Goal: Transaction & Acquisition: Purchase product/service

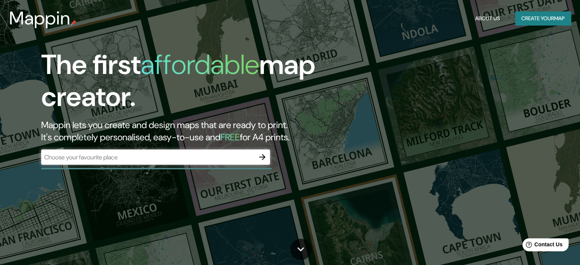
click at [287, 73] on h1 "The first affordable map creator." at bounding box center [186, 84] width 290 height 70
click at [200, 165] on div "​" at bounding box center [155, 158] width 229 height 17
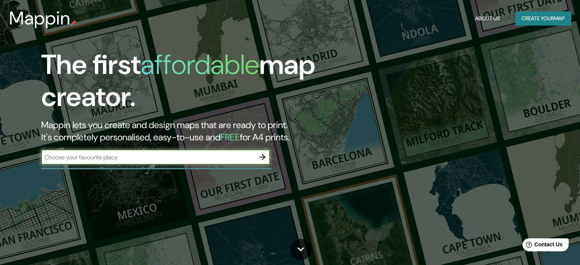
click at [182, 157] on input "text" at bounding box center [148, 157] width 214 height 9
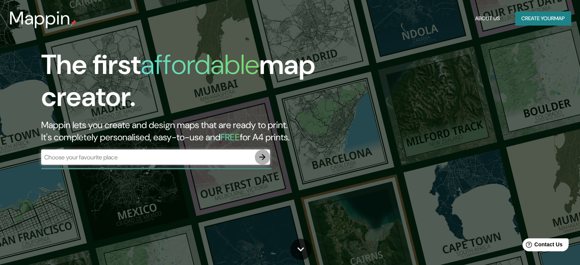
click at [261, 162] on button "button" at bounding box center [262, 157] width 15 height 15
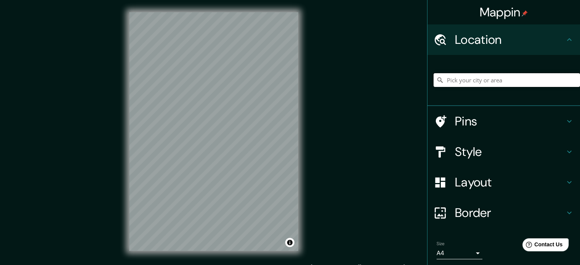
click at [473, 79] on input "Pick your city or area" at bounding box center [507, 80] width 147 height 14
click at [540, 79] on input "Canaan, Nueva York, Estados Unidos" at bounding box center [507, 80] width 147 height 14
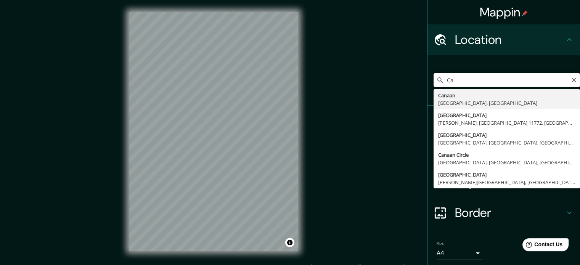
type input "C"
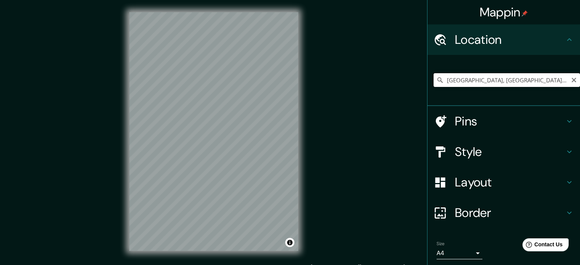
click at [541, 75] on input "Vista Alegre, Madrid, Madrid, España" at bounding box center [507, 80] width 147 height 14
drag, startPoint x: 541, startPoint y: 75, endPoint x: 458, endPoint y: 87, distance: 83.6
click at [458, 87] on input "Vista Alegre, Madrid, Madrid, España" at bounding box center [507, 80] width 147 height 14
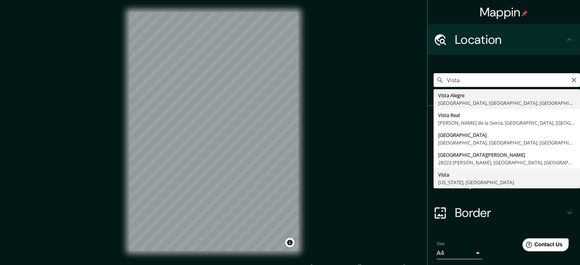
type input "Vista, California, Estados Unidos"
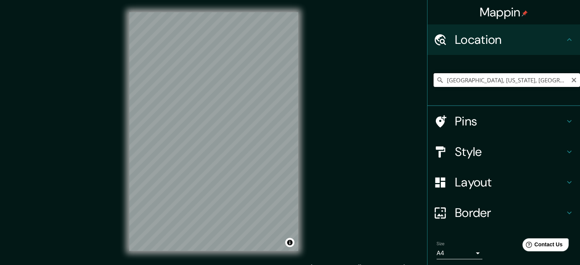
click at [545, 77] on input "Vista, California, Estados Unidos" at bounding box center [507, 80] width 147 height 14
drag, startPoint x: 542, startPoint y: 73, endPoint x: 364, endPoint y: 79, distance: 177.5
click at [364, 79] on div "Mappin Location Vista, California, Estados Unidos Pins Style Layout Border Choo…" at bounding box center [290, 137] width 580 height 275
type input "s"
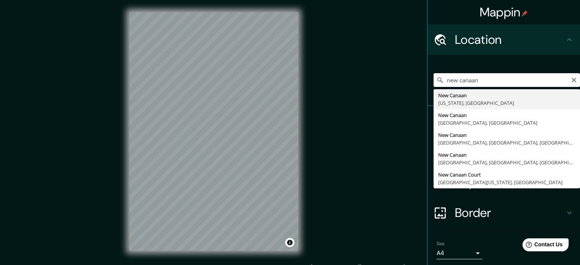
type input "New Canaan, Connecticut, Estados Unidos"
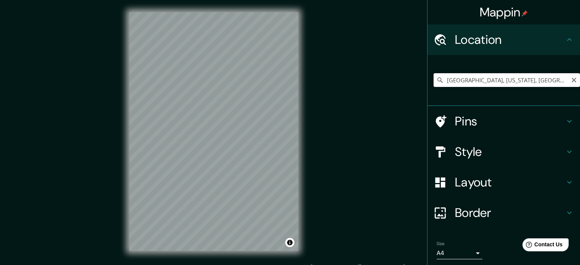
click at [530, 79] on input "New Canaan, Connecticut, Estados Unidos" at bounding box center [507, 80] width 147 height 14
click at [551, 77] on input "New Canaan, Connecticut, Estados Unidos" at bounding box center [507, 80] width 147 height 14
click at [571, 83] on icon "Clear" at bounding box center [574, 80] width 6 height 6
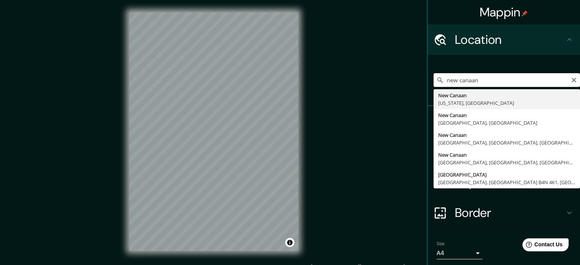
type input "New Canaan, Connecticut, Estados Unidos"
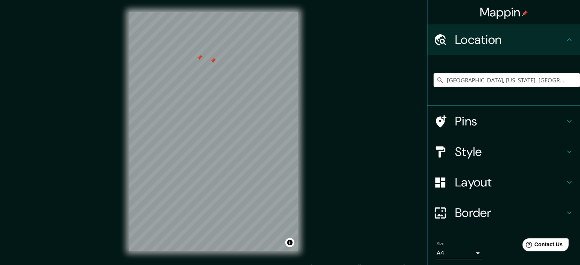
click at [214, 60] on div at bounding box center [213, 61] width 6 height 6
click at [200, 58] on div at bounding box center [199, 58] width 6 height 6
click at [571, 82] on icon "Clear" at bounding box center [574, 80] width 6 height 6
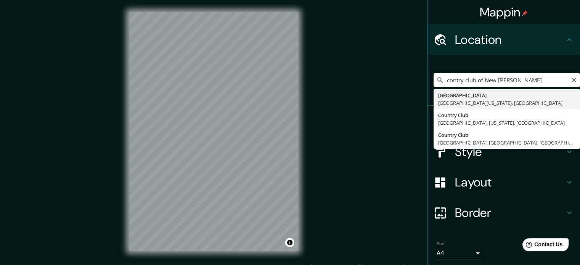
type input "Country Club Road, New Canaan, Connecticut 06840, Estados Unidos"
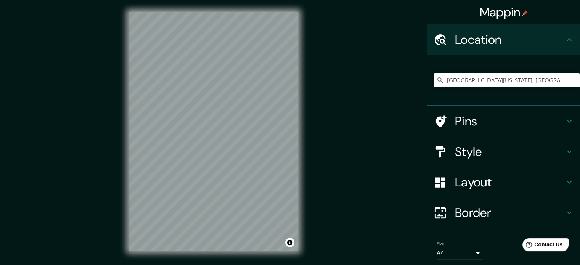
click at [466, 155] on h4 "Style" at bounding box center [510, 151] width 110 height 15
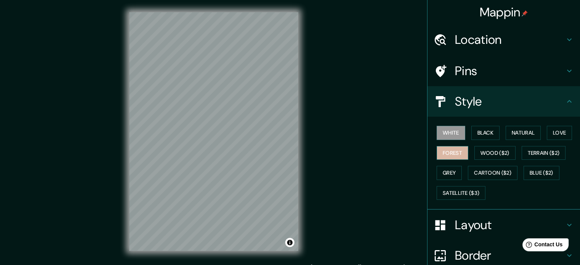
click at [450, 149] on button "Forest" at bounding box center [453, 153] width 32 height 14
click at [447, 135] on button "White" at bounding box center [451, 133] width 29 height 14
click at [464, 219] on h4 "Layout" at bounding box center [510, 224] width 110 height 15
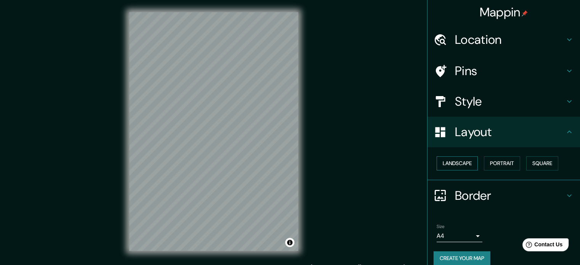
drag, startPoint x: 455, startPoint y: 154, endPoint x: 458, endPoint y: 166, distance: 12.9
click at [458, 166] on div "Landscape Portrait Square" at bounding box center [507, 163] width 147 height 20
click at [458, 166] on button "Landscape" at bounding box center [457, 163] width 41 height 14
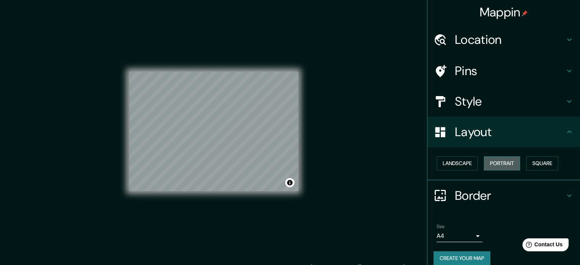
click at [503, 163] on button "Portrait" at bounding box center [502, 163] width 36 height 14
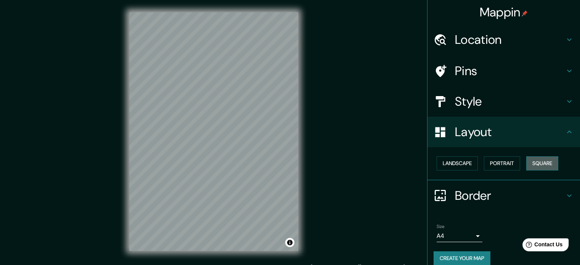
click at [533, 161] on button "Square" at bounding box center [543, 163] width 32 height 14
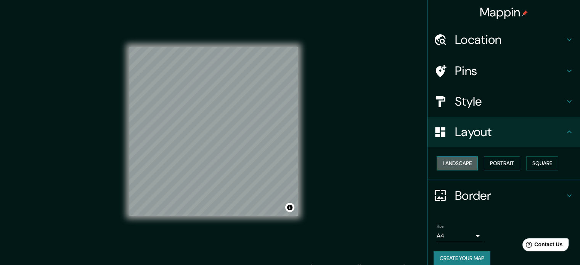
click at [459, 161] on button "Landscape" at bounding box center [457, 163] width 41 height 14
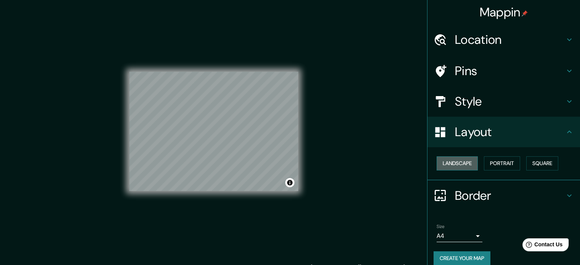
click at [454, 158] on button "Landscape" at bounding box center [457, 163] width 41 height 14
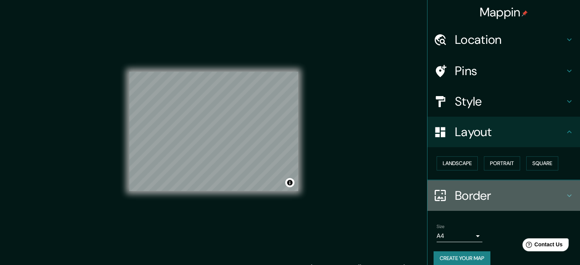
click at [473, 190] on h4 "Border" at bounding box center [510, 195] width 110 height 15
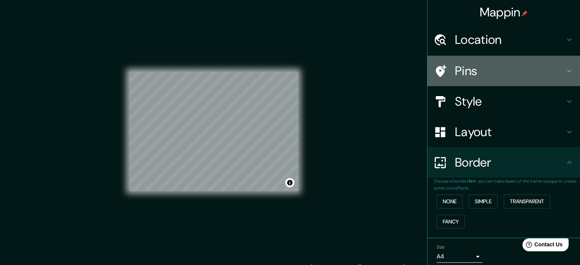
click at [466, 82] on div "Pins" at bounding box center [504, 71] width 153 height 31
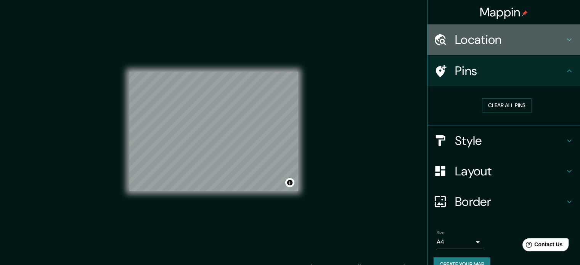
click at [455, 39] on h4 "Location" at bounding box center [510, 39] width 110 height 15
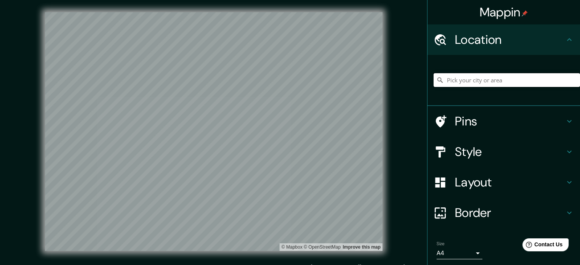
click at [456, 81] on input "Pick your city or area" at bounding box center [507, 80] width 147 height 14
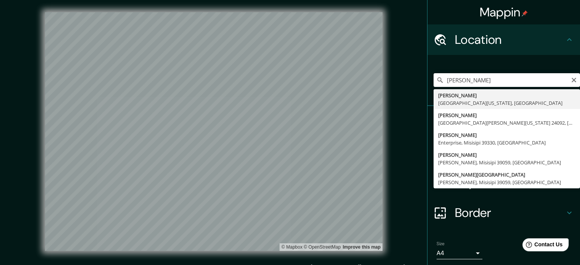
type input "Smith Ridge Lane, New Canaan, Connecticut 06840, Estados Unidos"
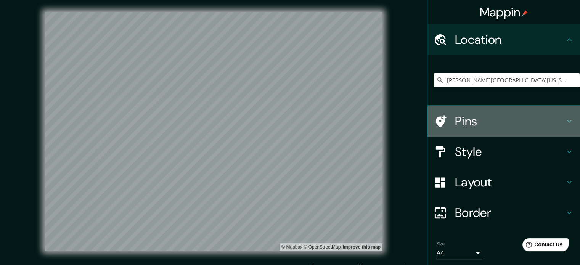
click at [446, 111] on div "Pins" at bounding box center [504, 121] width 153 height 31
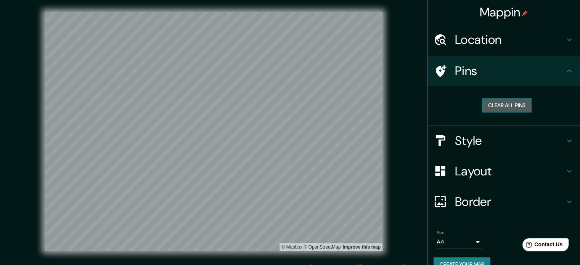
click at [492, 101] on button "Clear all pins" at bounding box center [507, 105] width 50 height 14
click at [230, 85] on div at bounding box center [232, 87] width 6 height 6
click at [228, 105] on div at bounding box center [229, 105] width 6 height 6
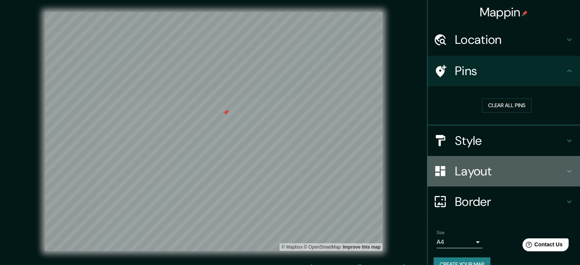
click at [444, 162] on div "Layout" at bounding box center [504, 171] width 153 height 31
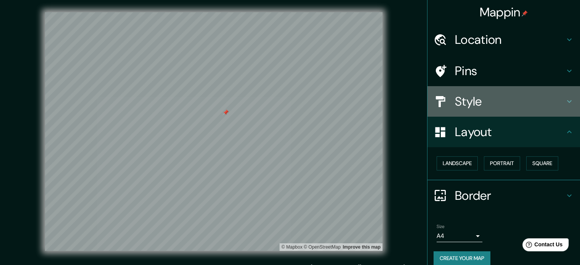
click at [460, 92] on div "Style" at bounding box center [504, 101] width 153 height 31
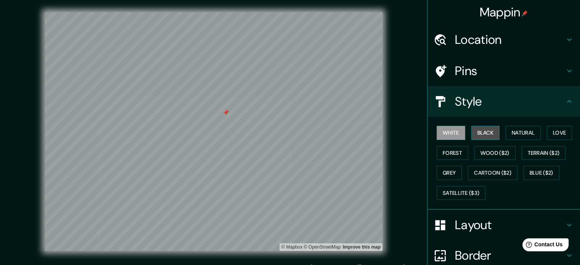
click at [474, 137] on button "Black" at bounding box center [486, 133] width 29 height 14
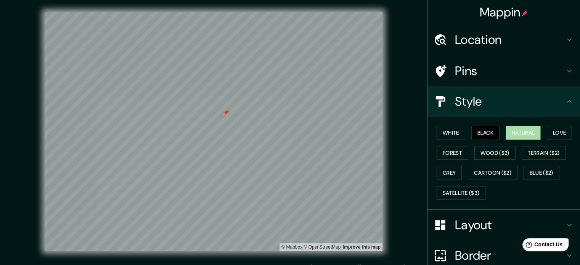
click at [506, 134] on button "Natural" at bounding box center [523, 133] width 35 height 14
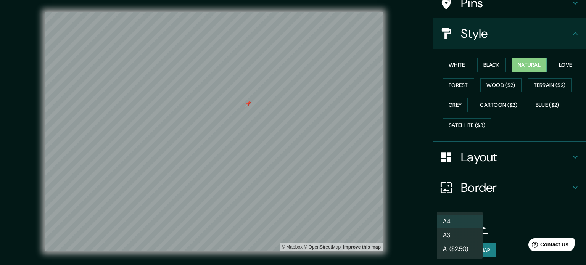
click at [471, 229] on body "Mappin Location Smith Ridge Lane, New Canaan, Connecticut 06840, Estados Unidos…" at bounding box center [293, 132] width 586 height 265
click at [504, 203] on div at bounding box center [293, 132] width 586 height 265
click at [466, 229] on body "Mappin Location Smith Ridge Lane, New Canaan, Connecticut 06840, Estados Unidos…" at bounding box center [293, 132] width 586 height 265
click at [458, 232] on li "A3" at bounding box center [460, 236] width 46 height 14
click at [458, 232] on body "Mappin Location Smith Ridge Lane, New Canaan, Connecticut 06840, Estados Unidos…" at bounding box center [293, 132] width 586 height 265
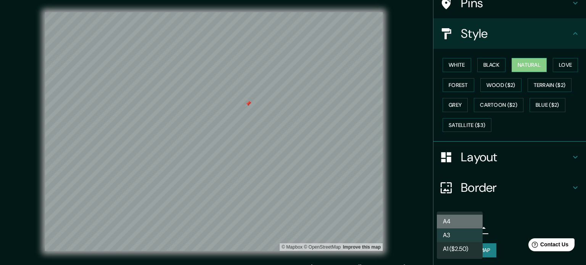
click at [454, 218] on li "A4" at bounding box center [460, 222] width 46 height 14
type input "single"
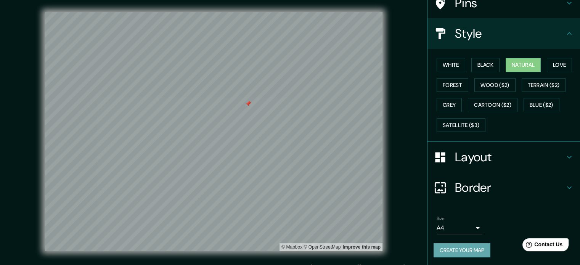
click at [457, 250] on button "Create your map" at bounding box center [462, 250] width 57 height 14
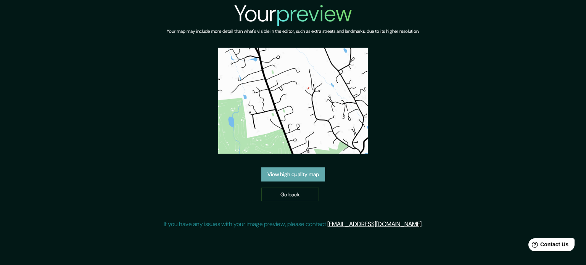
click at [279, 181] on link "View high quality map" at bounding box center [293, 175] width 64 height 14
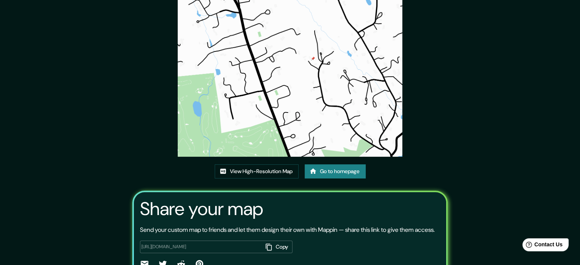
scroll to position [37, 0]
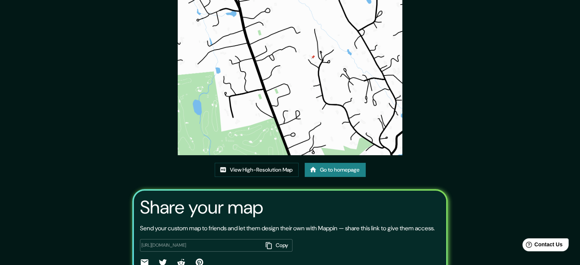
click at [271, 248] on div "https://app.mappin.pro/map/d63afd5d9bbacf9a1b9dd4c27316eeda58a9db02?utm_source=…" at bounding box center [290, 250] width 301 height 35
click at [273, 252] on button "Copy" at bounding box center [278, 245] width 30 height 13
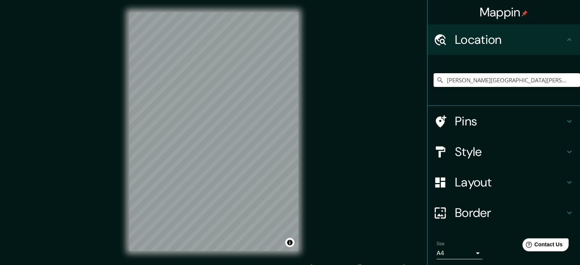
click at [522, 84] on input "Smith Ridge Lane, New Canaan, Connecticut 06840, Estados Unidos" at bounding box center [507, 80] width 147 height 14
drag, startPoint x: 563, startPoint y: 82, endPoint x: 393, endPoint y: 87, distance: 170.2
click at [393, 87] on div "Mappin Location Smith Ridge Lane, New Canaan, Connecticut 06840, Estados Unidos…" at bounding box center [290, 137] width 580 height 275
click at [456, 78] on input "Smith Ridge Lane, New Canaan, Connecticut 06840, Estados Unidos" at bounding box center [507, 80] width 147 height 14
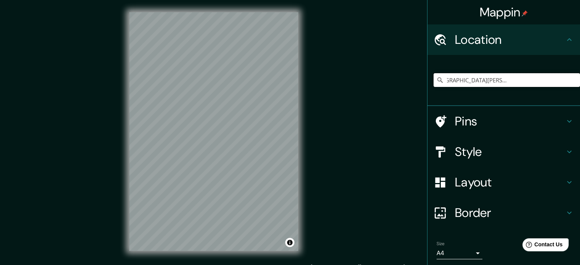
drag, startPoint x: 441, startPoint y: 82, endPoint x: 586, endPoint y: 82, distance: 144.6
click at [580, 82] on html "Mappin Location Smith Ridge Lane, New Canaan, Connecticut 06840, Estados Unidos…" at bounding box center [290, 132] width 580 height 265
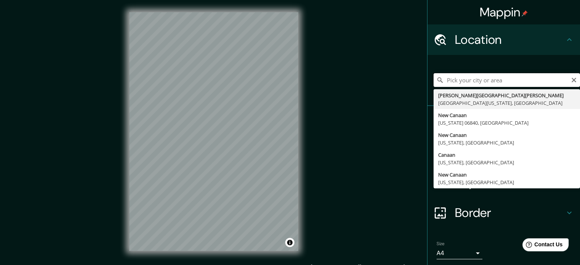
scroll to position [0, 0]
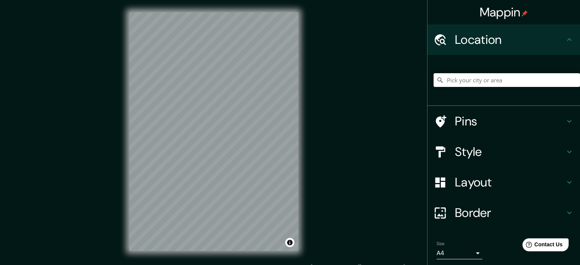
paste input "Smith Ridge Lane, New Canaan, Connecticut 06840, Estados Unidos"
type input "Smith Ridge Lane, New Canaan, Connecticut 06840, Estados Unidos"
click at [455, 128] on h4 "Pins" at bounding box center [510, 121] width 110 height 15
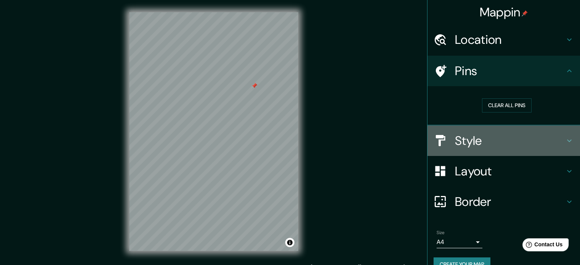
click at [525, 136] on h4 "Style" at bounding box center [510, 140] width 110 height 15
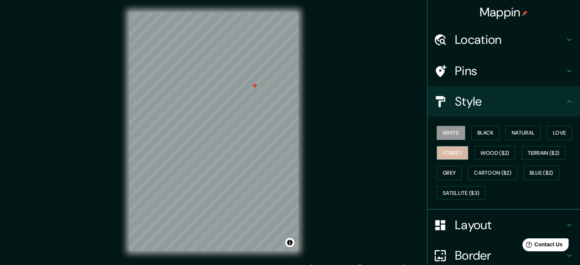
click at [446, 146] on button "Forest" at bounding box center [453, 153] width 32 height 14
click at [440, 174] on button "Grey" at bounding box center [449, 173] width 25 height 14
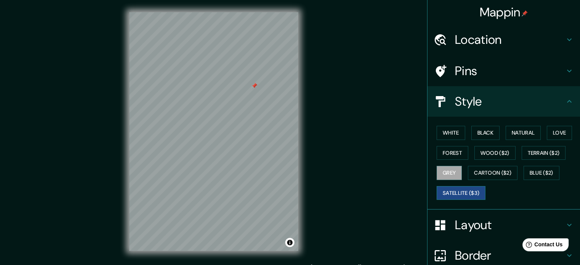
click at [452, 191] on button "Satellite ($3)" at bounding box center [461, 193] width 49 height 14
click at [482, 170] on button "Cartoon ($2)" at bounding box center [493, 173] width 50 height 14
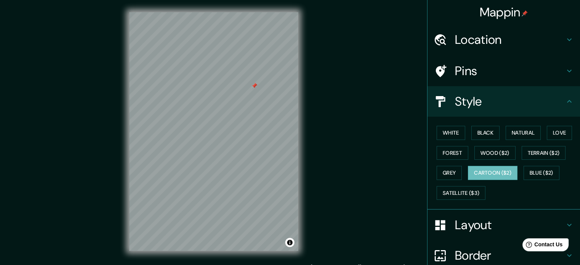
click at [446, 185] on div "White Black Natural Love Forest Wood ($2) Terrain ($2) Grey Cartoon ($2) Blue (…" at bounding box center [507, 163] width 147 height 80
click at [446, 192] on button "Satellite ($3)" at bounding box center [461, 193] width 49 height 14
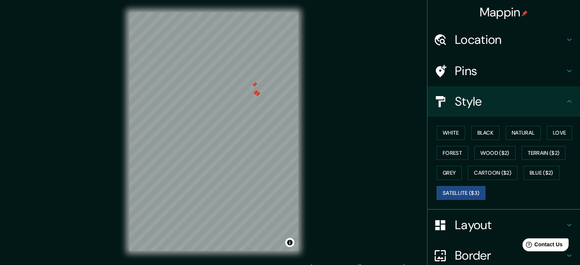
click at [255, 93] on div at bounding box center [257, 94] width 6 height 6
click at [255, 92] on div at bounding box center [255, 93] width 6 height 6
click at [533, 155] on button "Terrain ($2)" at bounding box center [544, 153] width 44 height 14
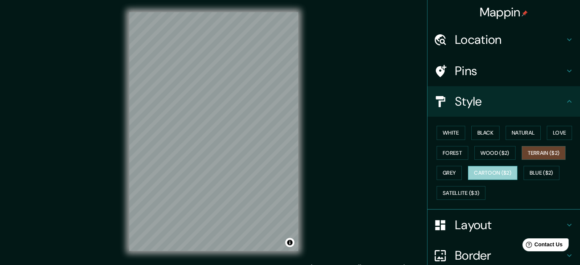
click at [497, 166] on button "Cartoon ($2)" at bounding box center [493, 173] width 50 height 14
click at [339, 122] on div "Mappin Location Smith Ridge Lane, New Canaan, Connecticut 06840, Estados Unidos…" at bounding box center [290, 137] width 580 height 275
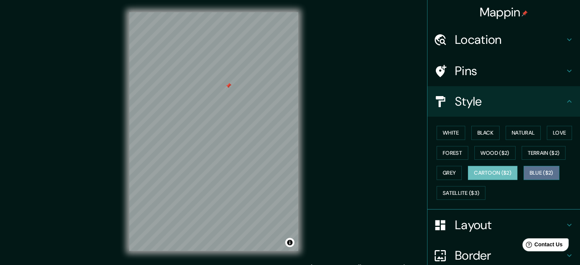
click at [528, 172] on button "Blue ($2)" at bounding box center [542, 173] width 36 height 14
click at [501, 174] on button "Cartoon ($2)" at bounding box center [493, 173] width 50 height 14
click at [528, 177] on button "Blue ($2)" at bounding box center [542, 173] width 36 height 14
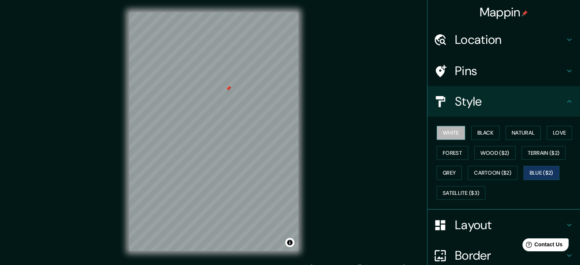
click at [437, 133] on button "White" at bounding box center [451, 133] width 29 height 14
click at [556, 134] on button "Love" at bounding box center [559, 133] width 25 height 14
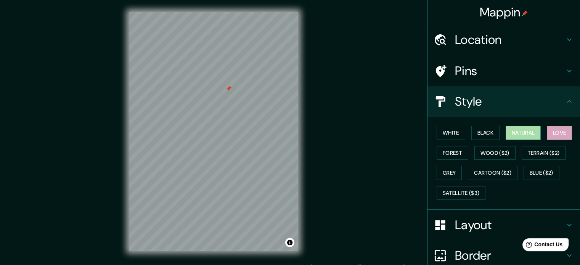
click at [534, 134] on button "Natural" at bounding box center [523, 133] width 35 height 14
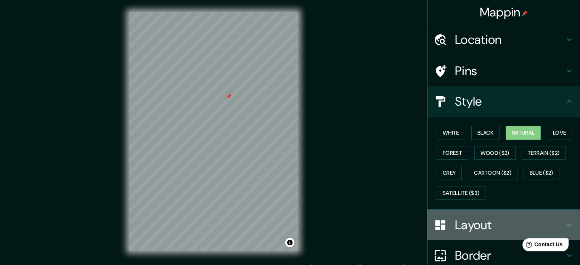
click at [476, 225] on h4 "Layout" at bounding box center [510, 224] width 110 height 15
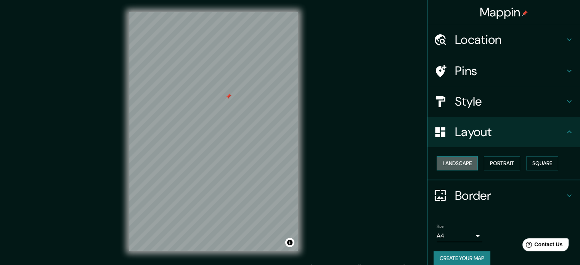
click at [455, 159] on button "Landscape" at bounding box center [457, 163] width 41 height 14
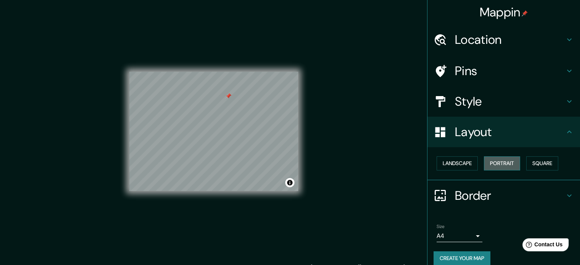
click at [513, 160] on button "Portrait" at bounding box center [502, 163] width 36 height 14
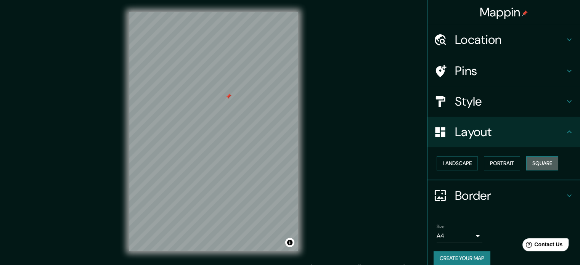
click at [535, 161] on button "Square" at bounding box center [543, 163] width 32 height 14
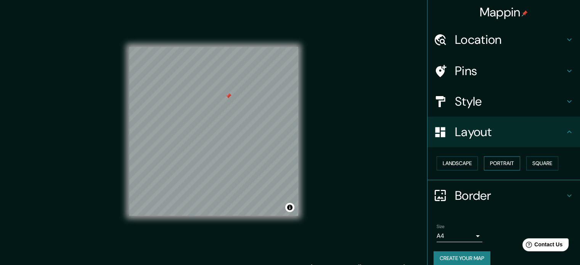
click at [511, 165] on button "Portrait" at bounding box center [502, 163] width 36 height 14
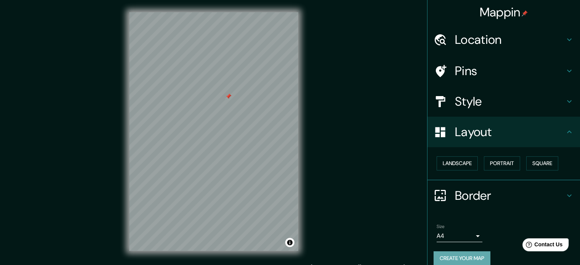
click at [458, 254] on button "Create your map" at bounding box center [462, 258] width 57 height 14
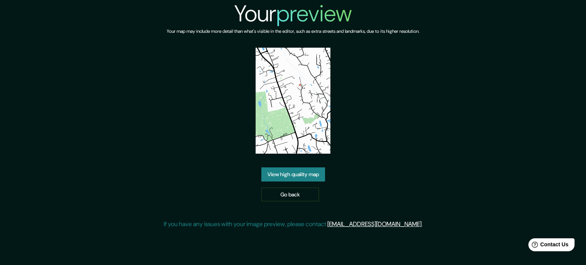
click at [303, 166] on div "Your preview Your map may include more detail than what's visible in the editor…" at bounding box center [293, 117] width 259 height 235
click at [298, 174] on link "View high quality map" at bounding box center [293, 175] width 64 height 14
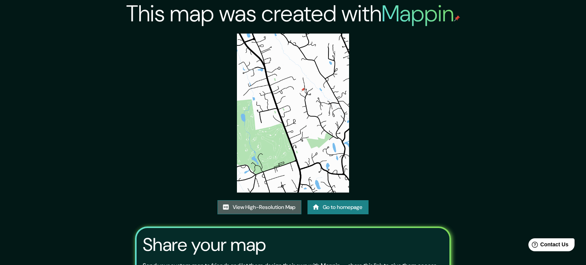
click at [273, 200] on link "View High-Resolution Map" at bounding box center [259, 207] width 84 height 14
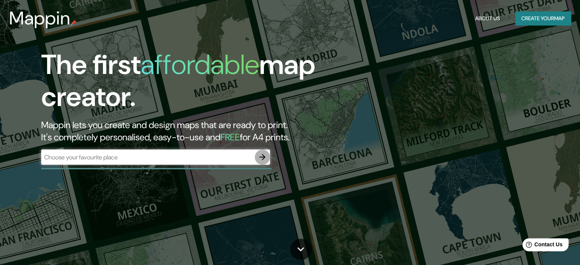
click at [264, 158] on icon "button" at bounding box center [262, 157] width 9 height 9
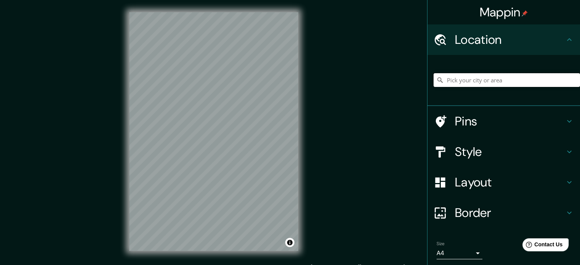
click at [469, 75] on input "Pick your city or area" at bounding box center [507, 80] width 147 height 14
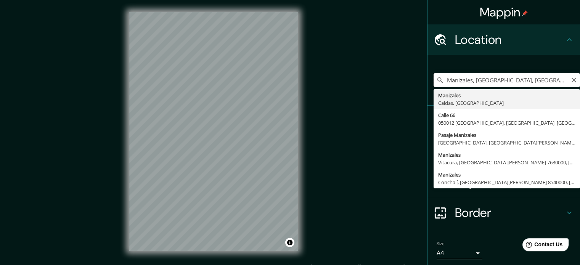
click at [466, 77] on input "Manizales, [GEOGRAPHIC_DATA], [GEOGRAPHIC_DATA]" at bounding box center [507, 80] width 147 height 14
type input "[PERSON_NAME], [GEOGRAPHIC_DATA], [GEOGRAPHIC_DATA]"
